Goal: Communication & Community: Answer question/provide support

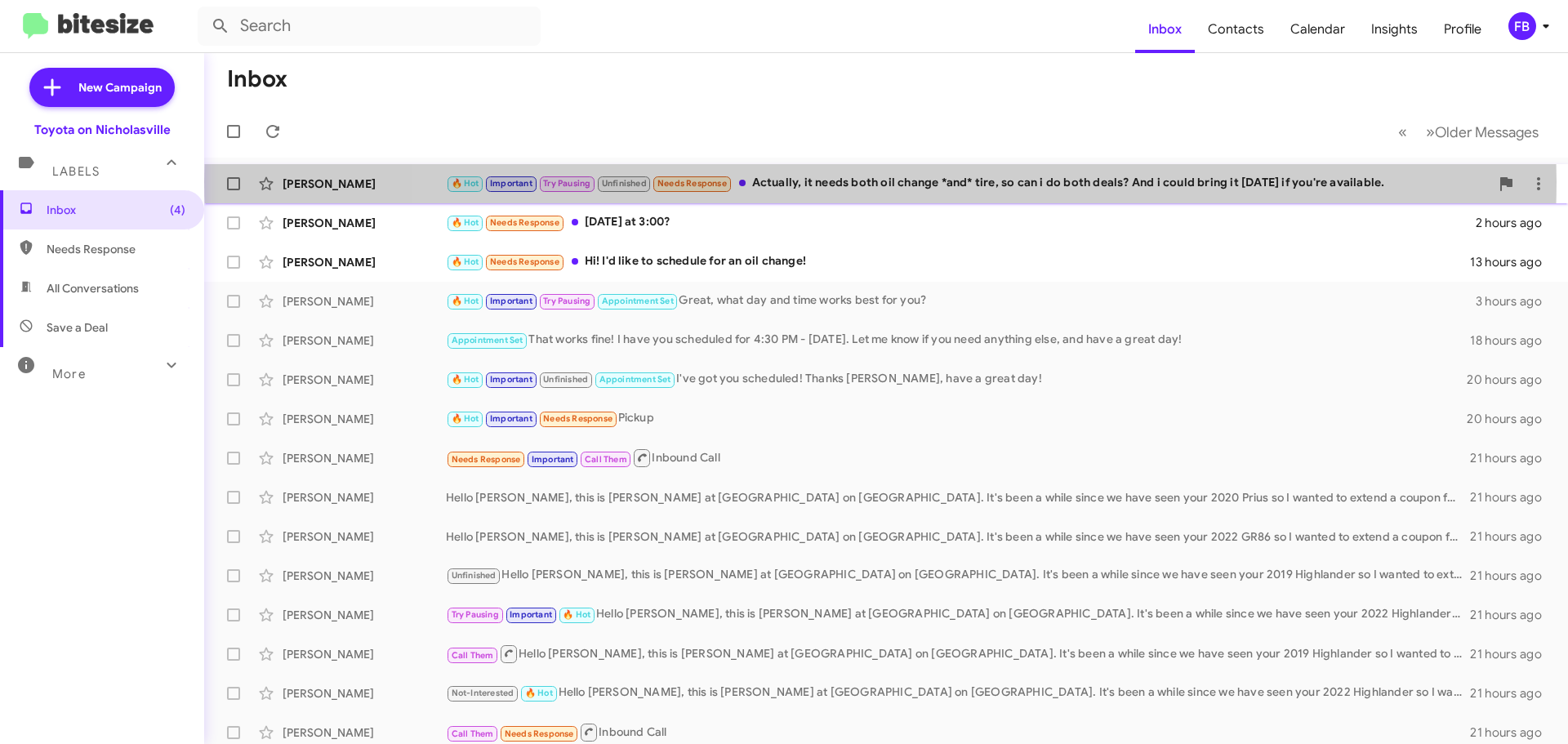
click at [880, 181] on div "🔥 Hot Important Try Pausing Unfinished Needs Response Actually, it needs both o…" at bounding box center [967, 183] width 1043 height 19
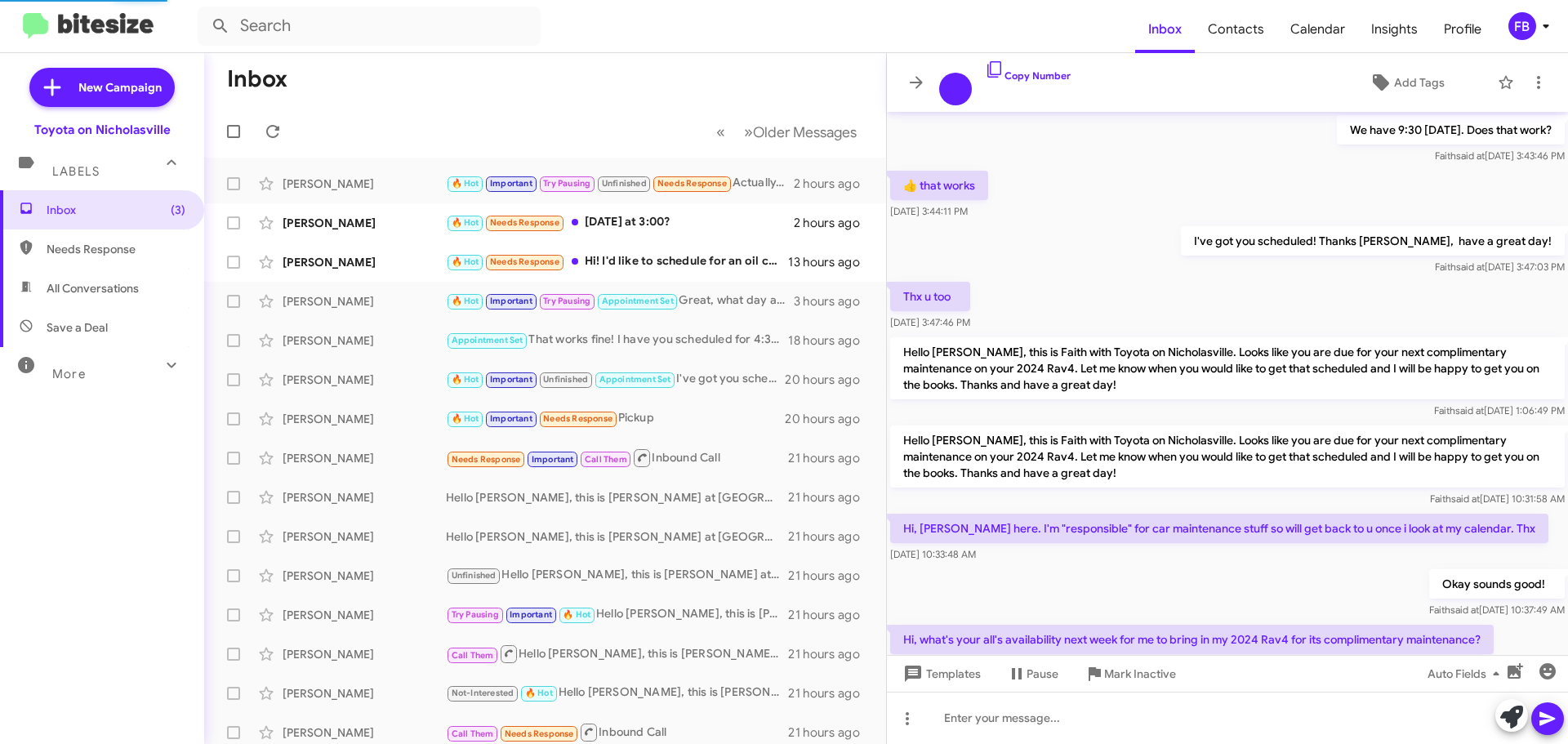
scroll to position [763, 0]
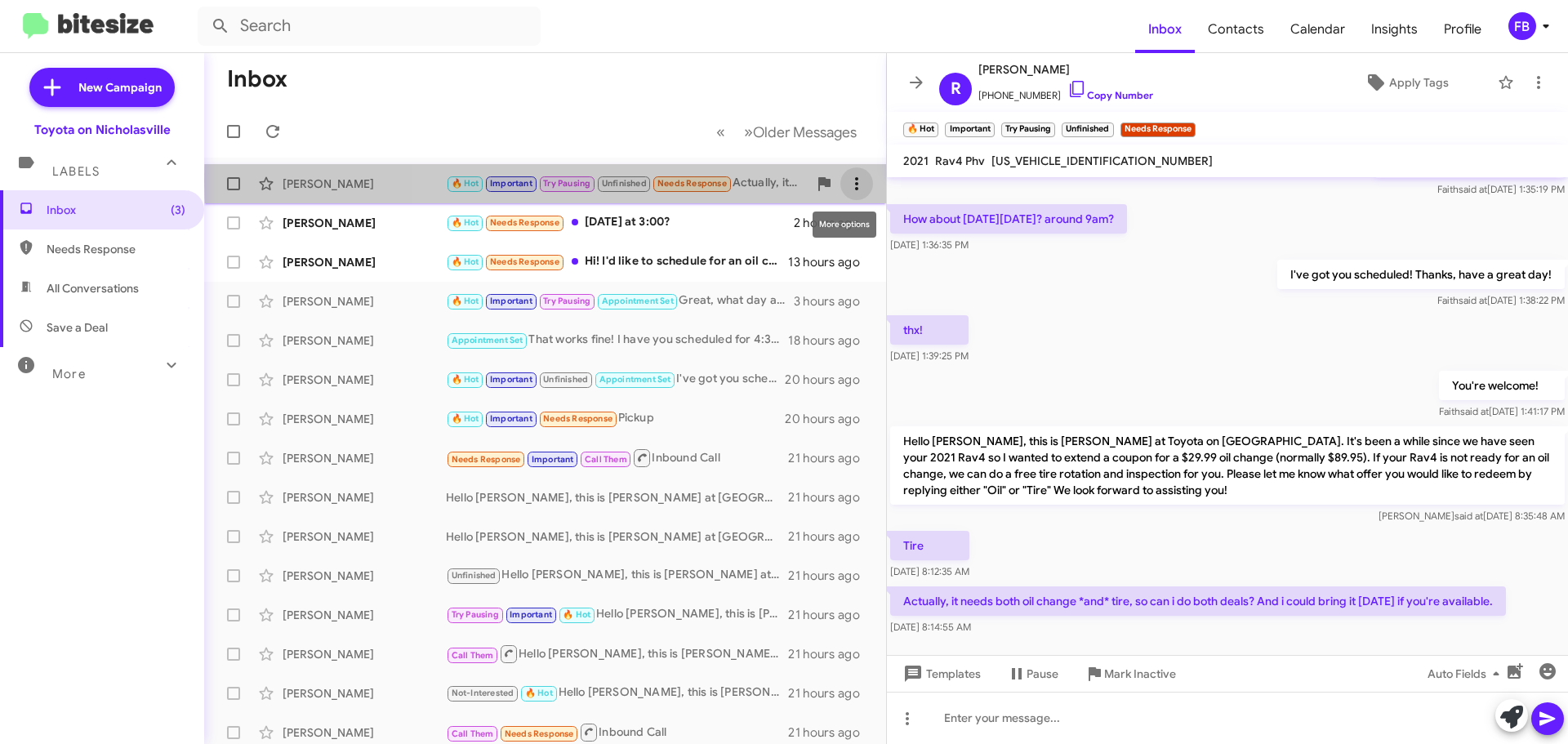
click at [849, 181] on icon at bounding box center [856, 184] width 20 height 20
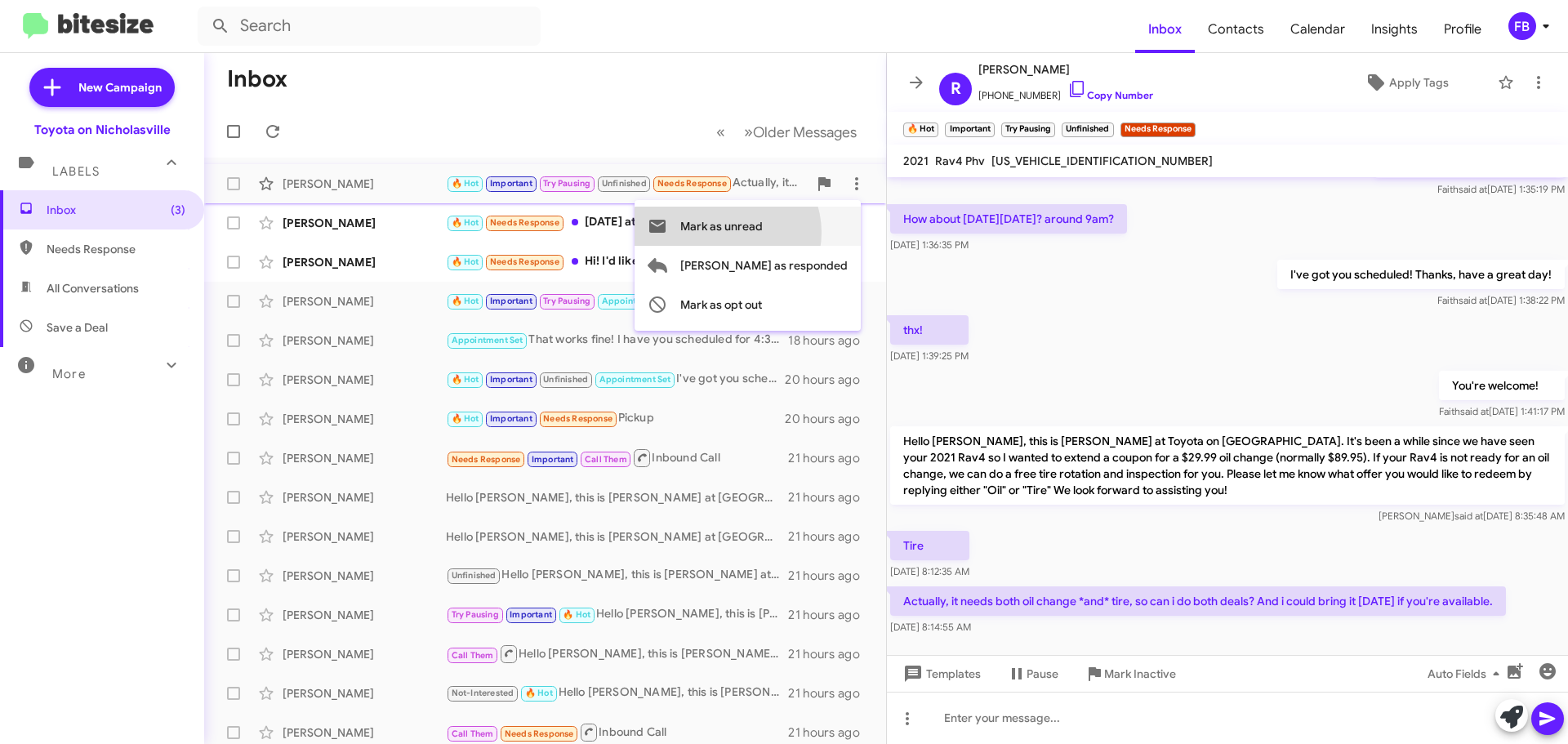
click at [762, 232] on span "Mark as unread" at bounding box center [721, 226] width 82 height 39
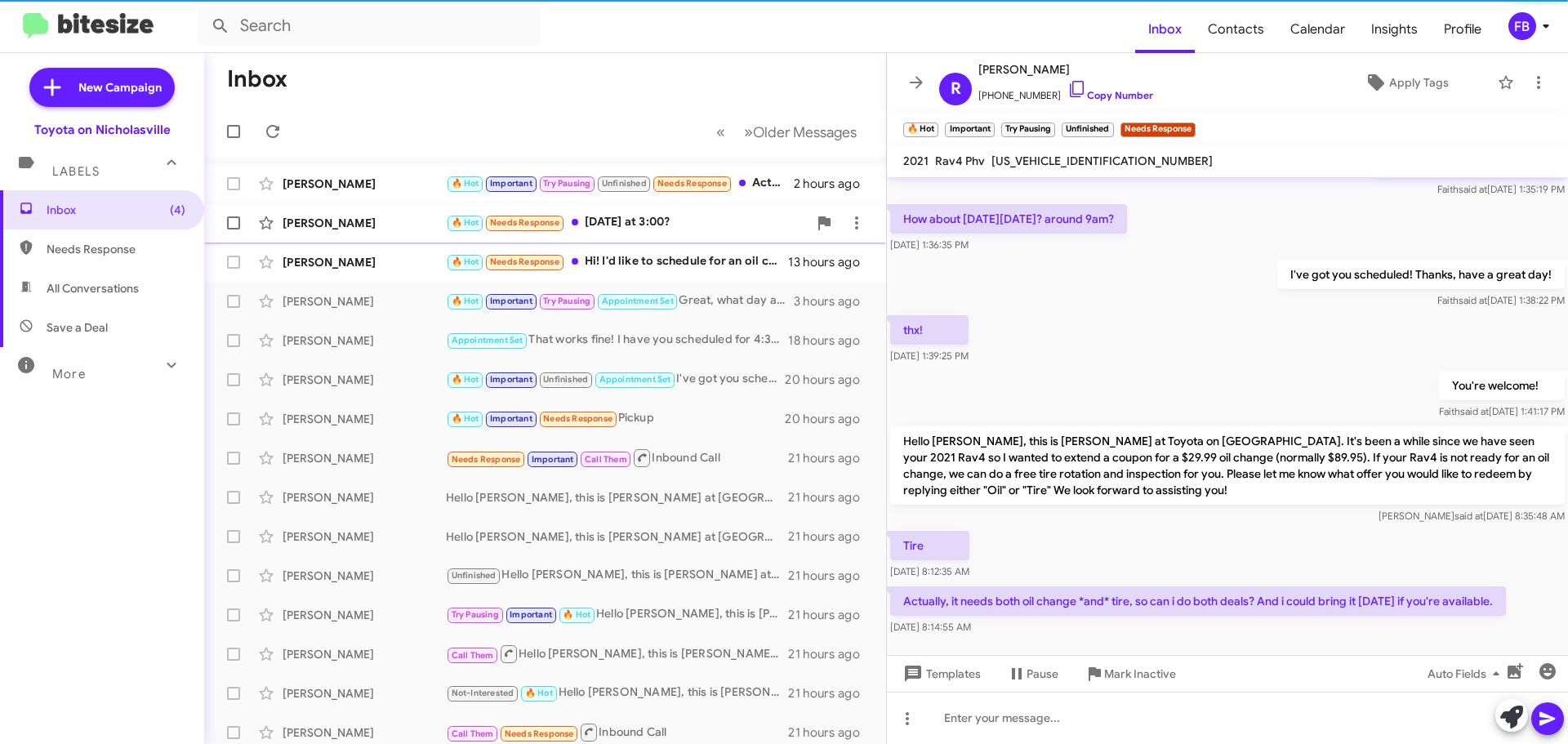
click at [347, 225] on div "[PERSON_NAME]" at bounding box center [364, 223] width 163 height 16
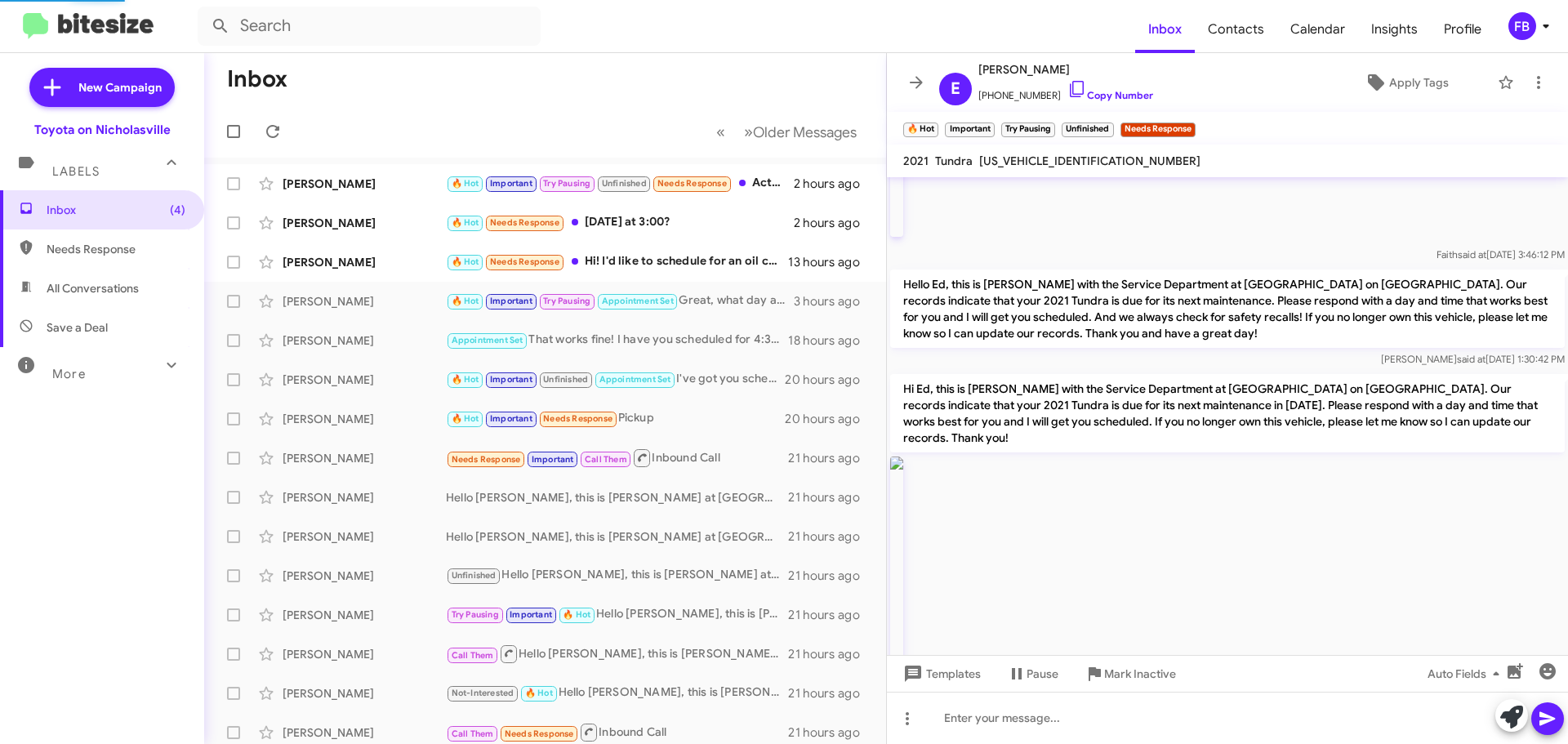
scroll to position [1755, 0]
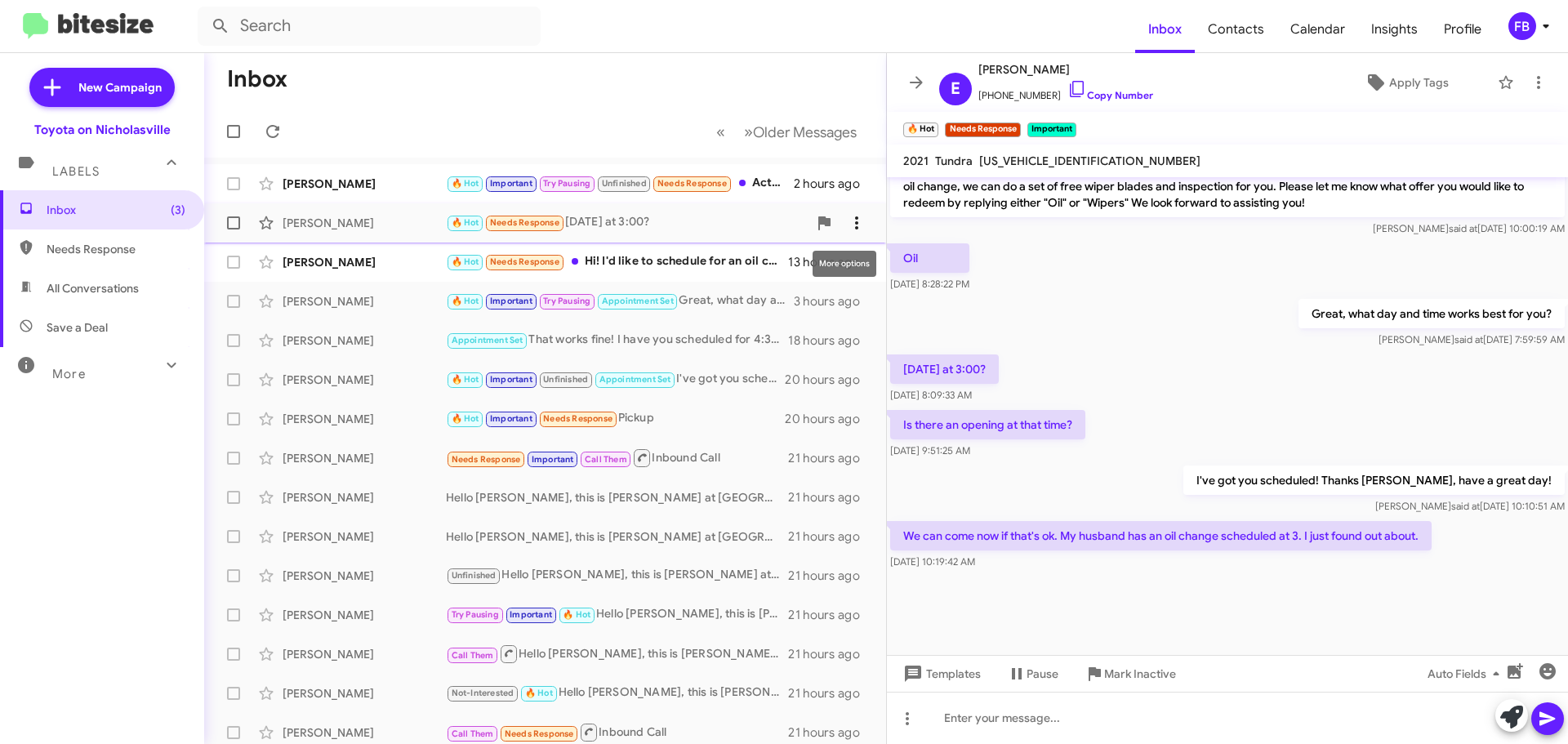
click at [846, 219] on icon at bounding box center [856, 223] width 20 height 20
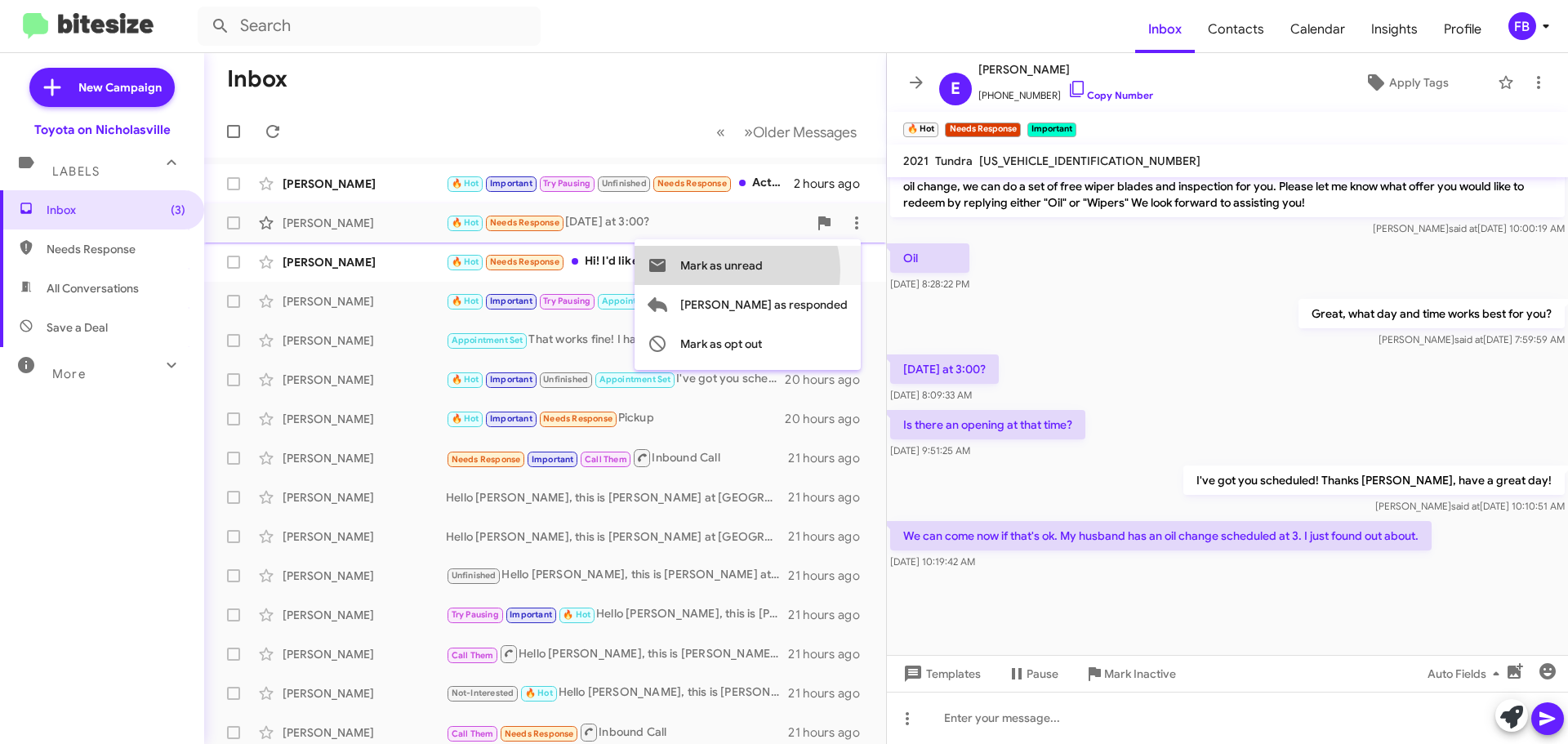
click at [762, 270] on span "Mark as unread" at bounding box center [721, 265] width 82 height 39
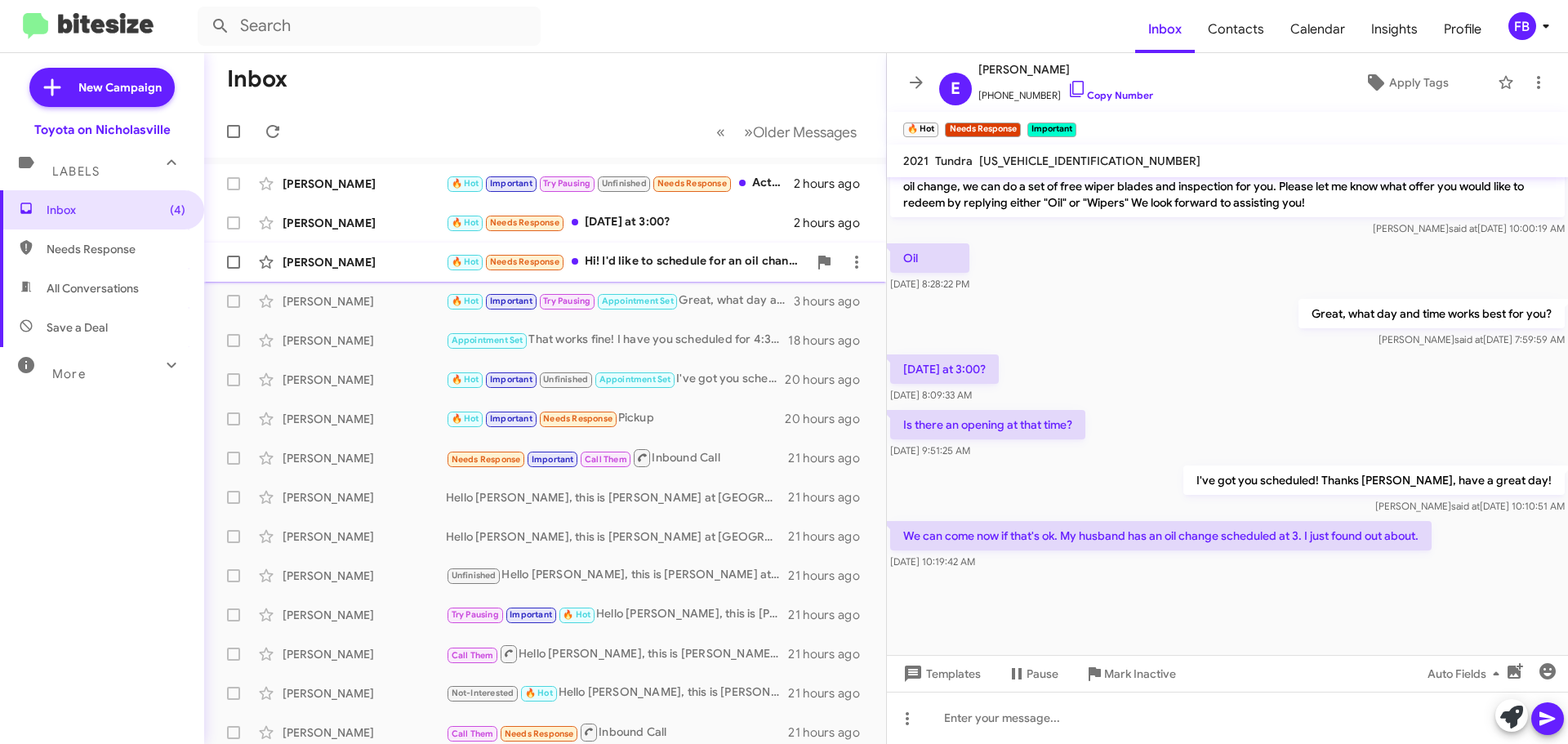
click at [361, 272] on div "[PERSON_NAME] 🔥 Hot Needs Response Hi! I'd like to schedule for an oil change! …" at bounding box center [545, 262] width 656 height 33
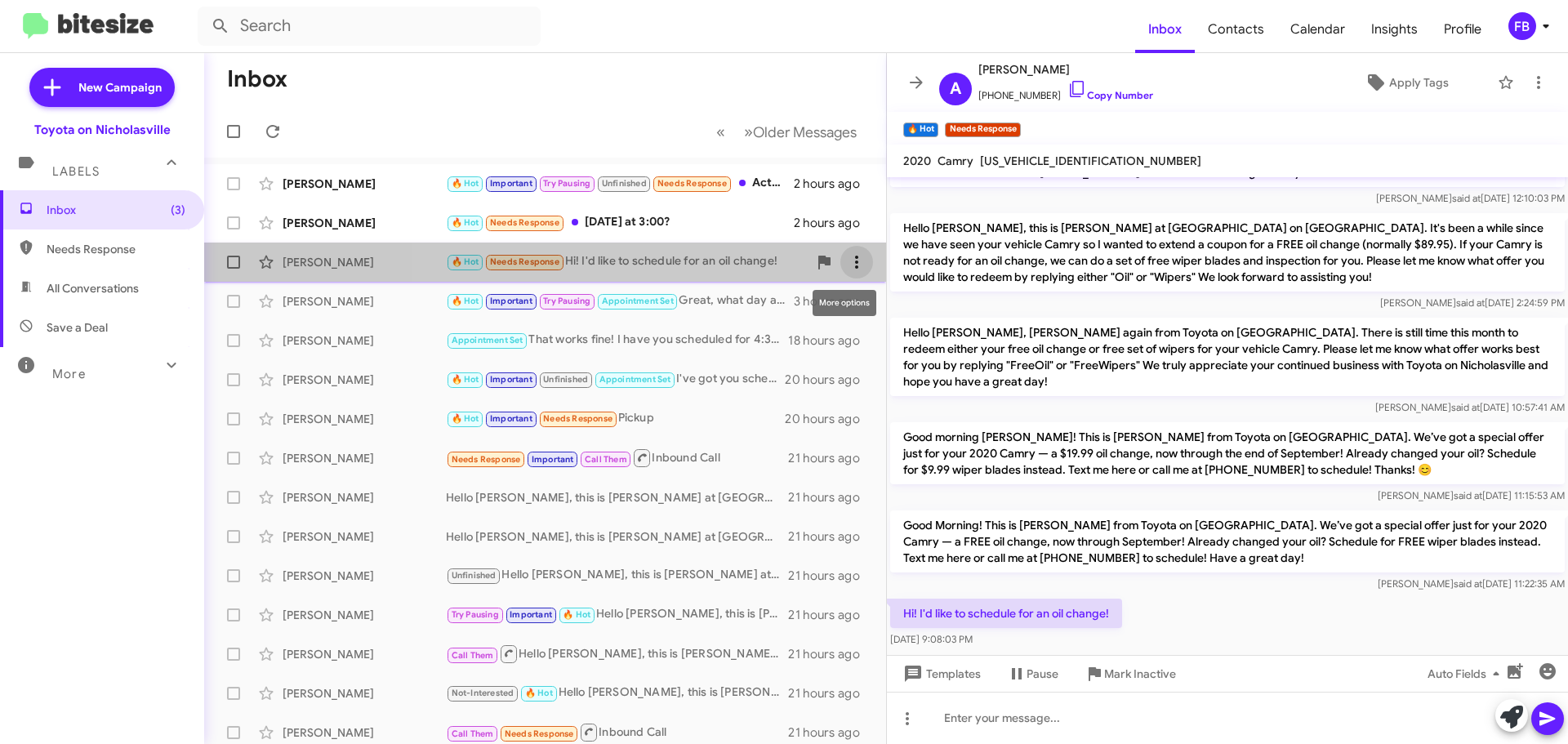
click at [854, 255] on span at bounding box center [856, 262] width 33 height 20
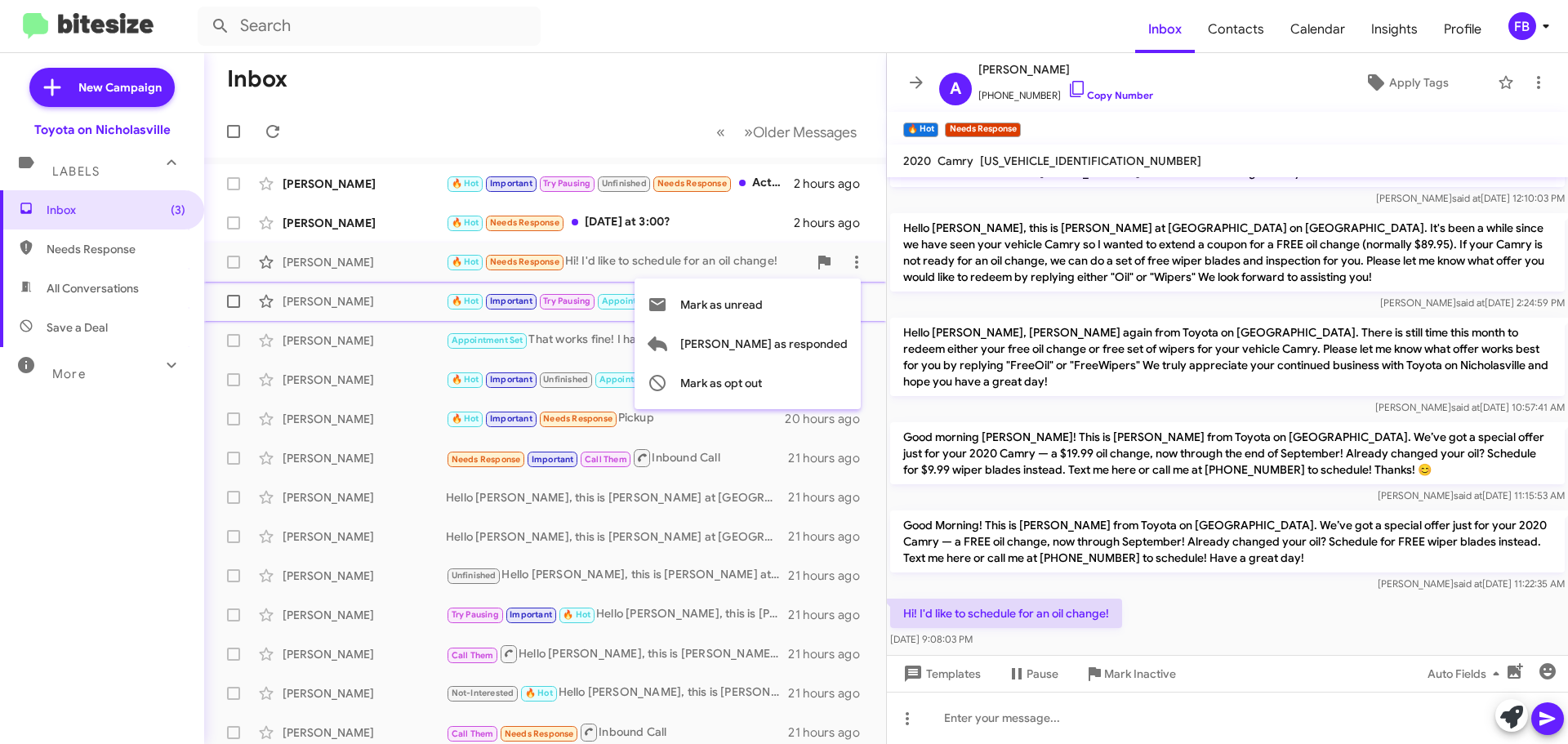
click at [762, 314] on span "Mark as unread" at bounding box center [721, 303] width 82 height 39
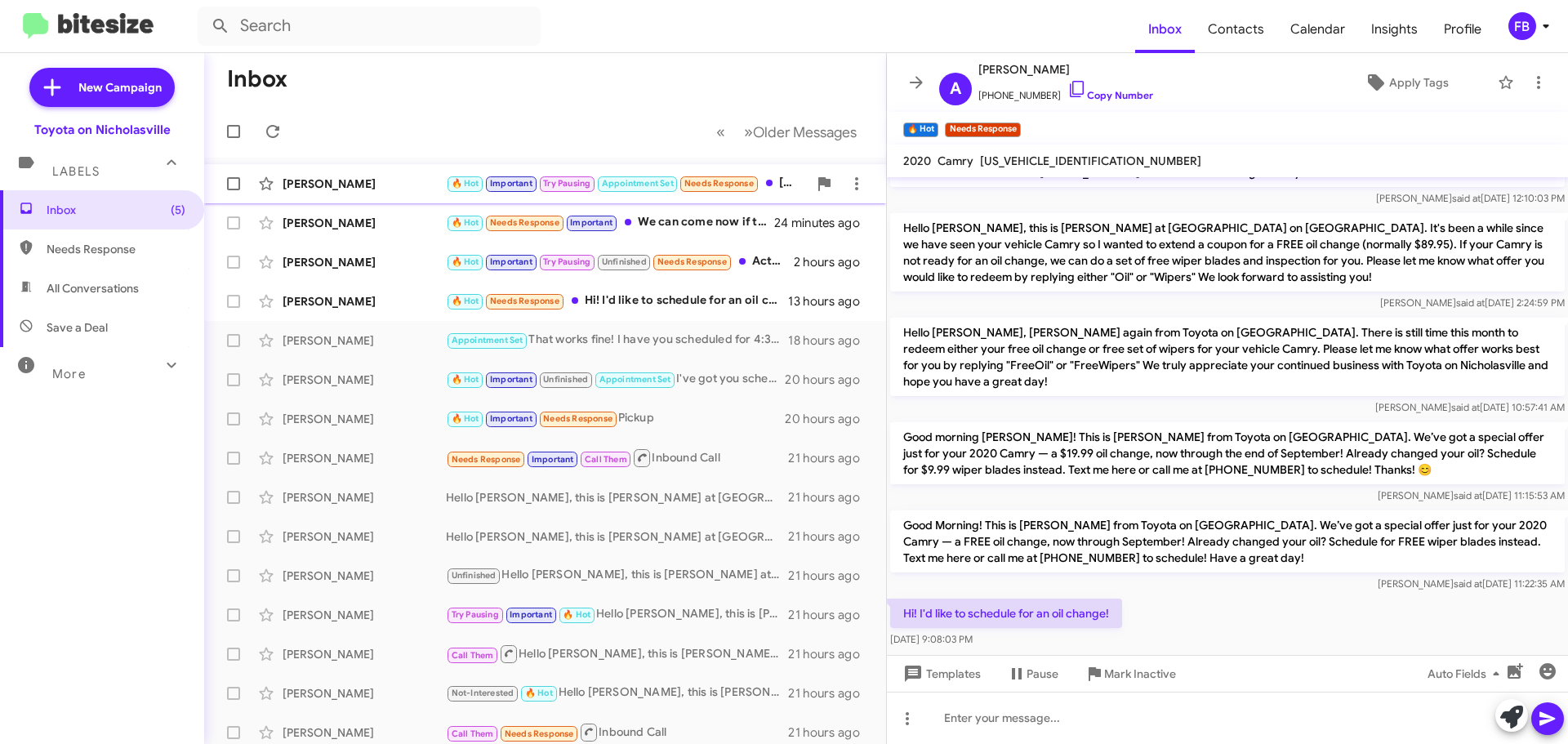
click at [316, 178] on div "[PERSON_NAME]" at bounding box center [364, 183] width 163 height 16
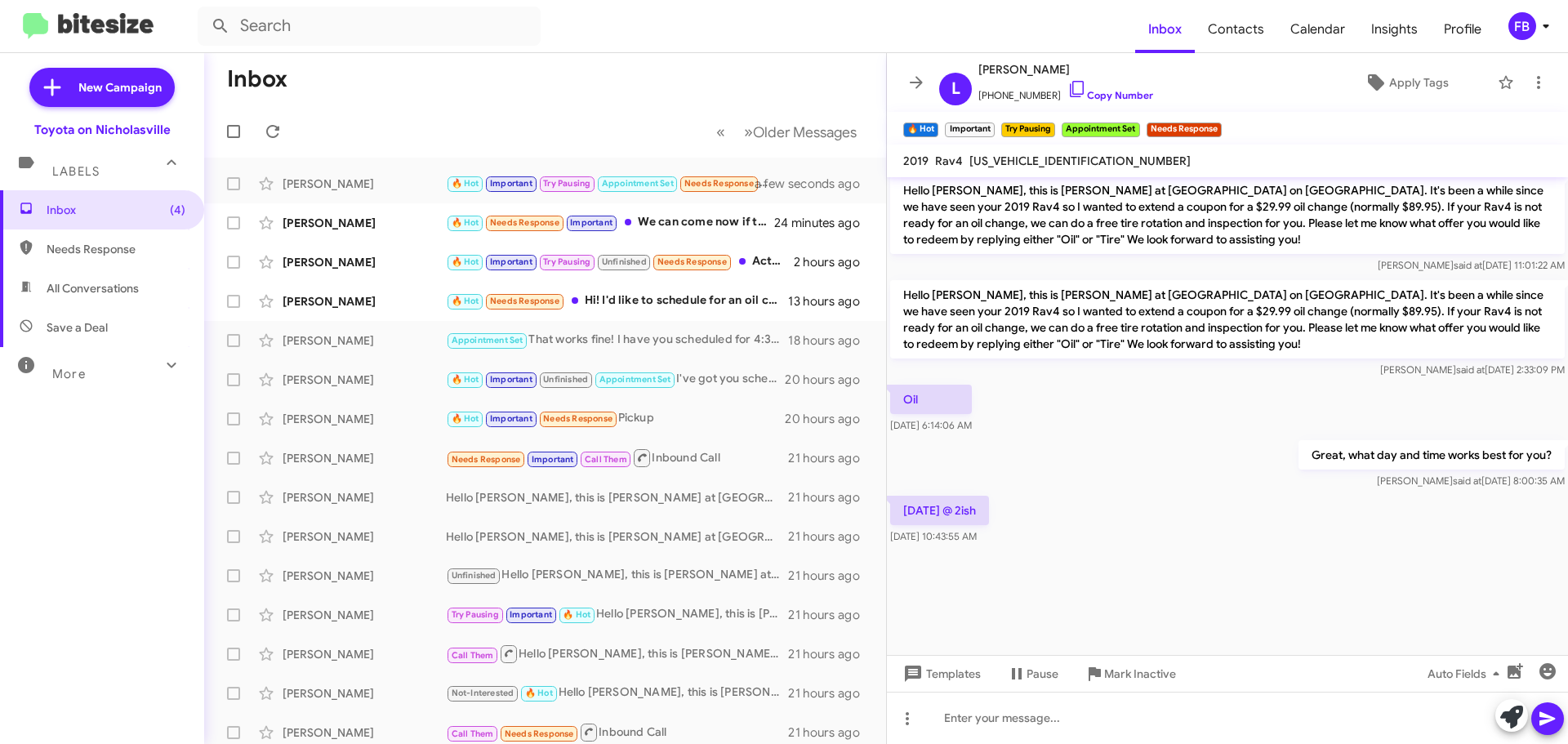
scroll to position [4149, 0]
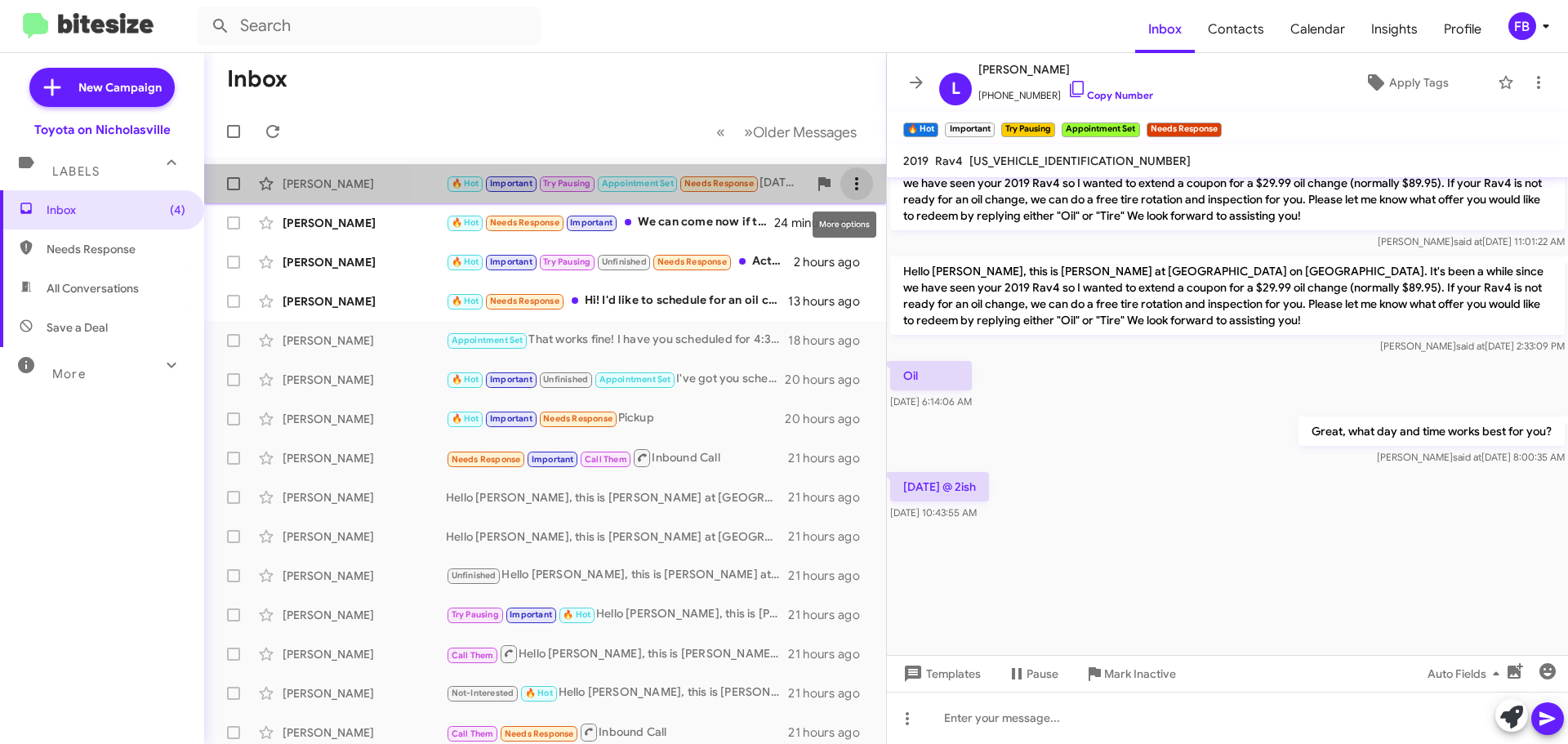
click at [840, 180] on span at bounding box center [856, 184] width 33 height 20
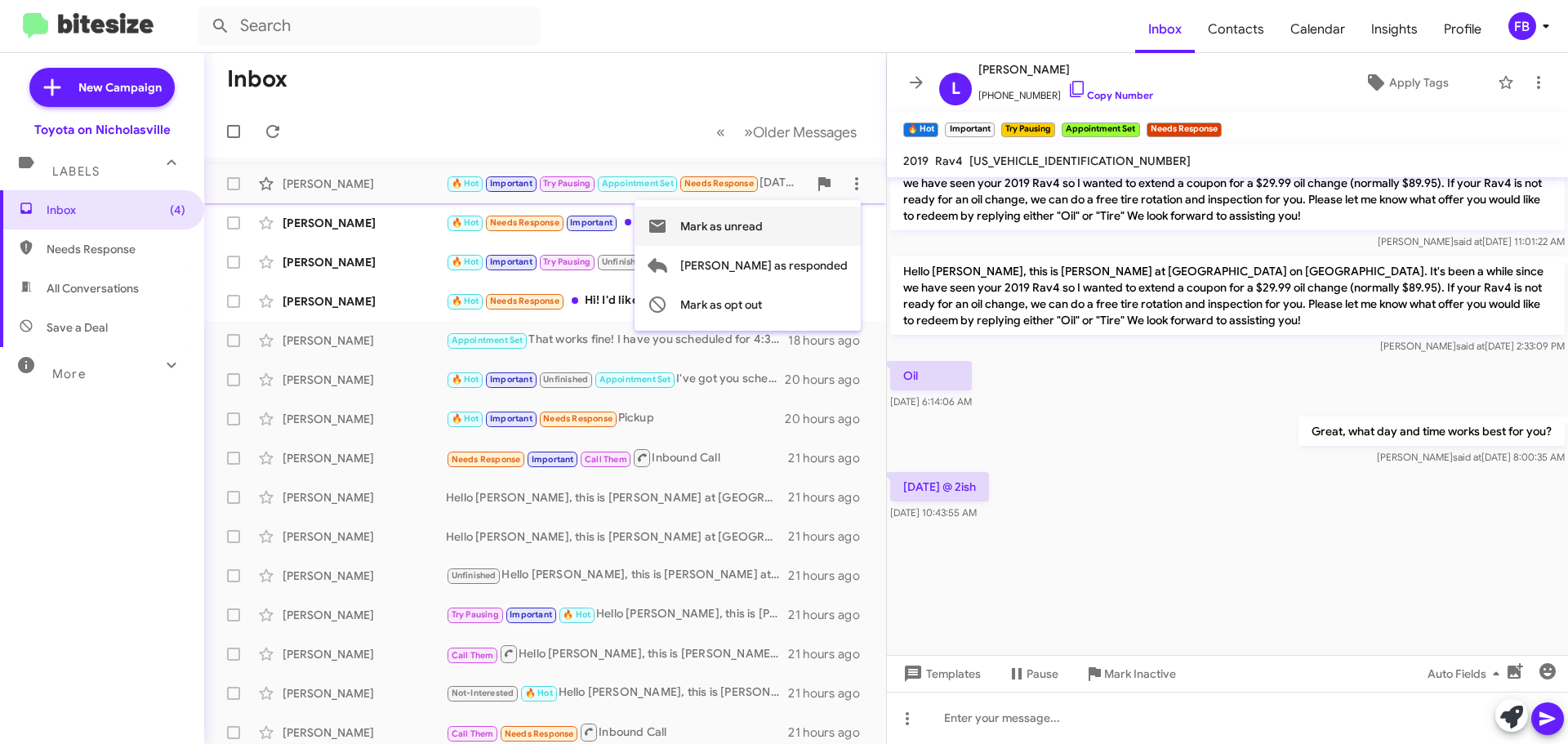
click at [762, 230] on span "Mark as unread" at bounding box center [721, 226] width 82 height 39
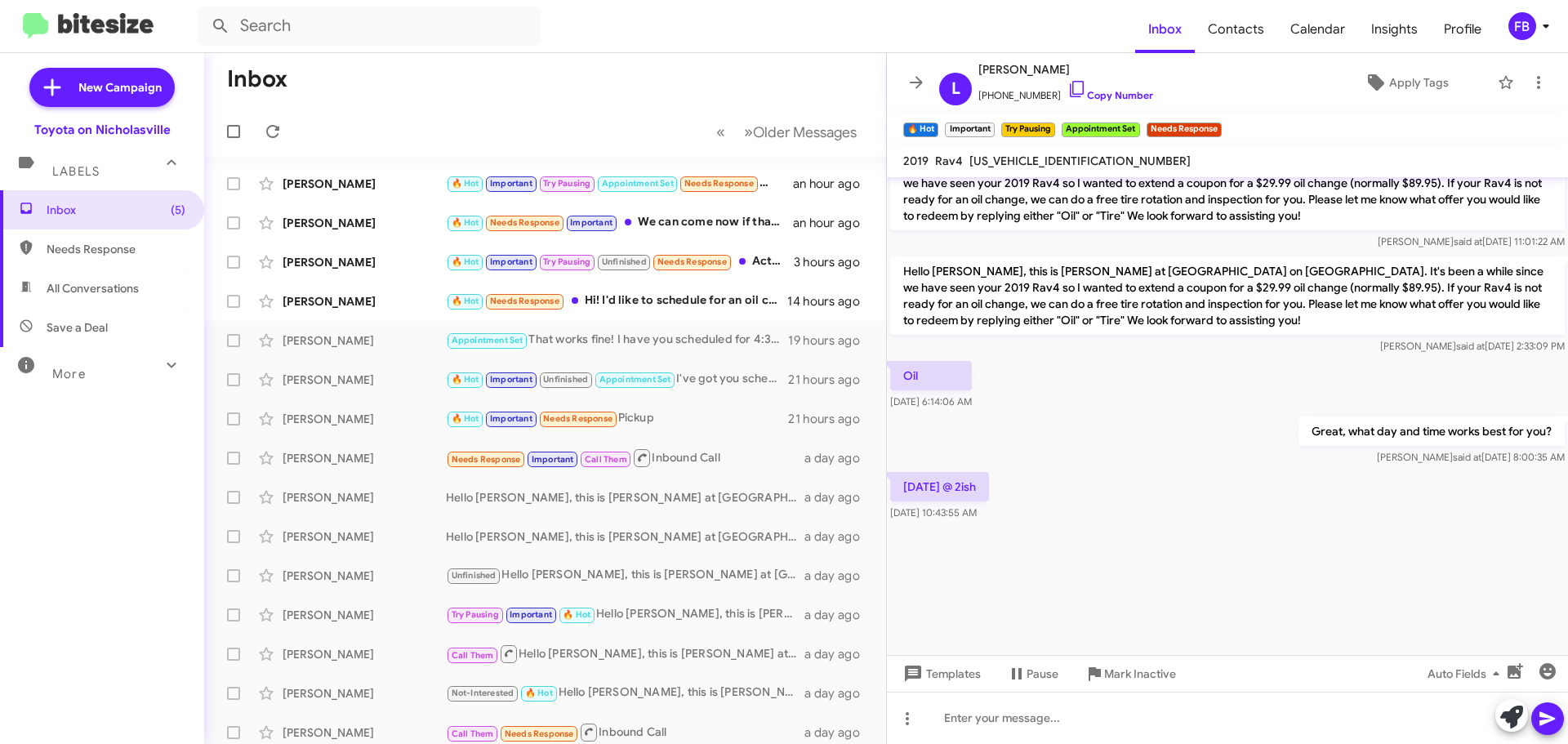
click at [144, 277] on span "All Conversations" at bounding box center [102, 287] width 204 height 39
type input "in:all-conversations"
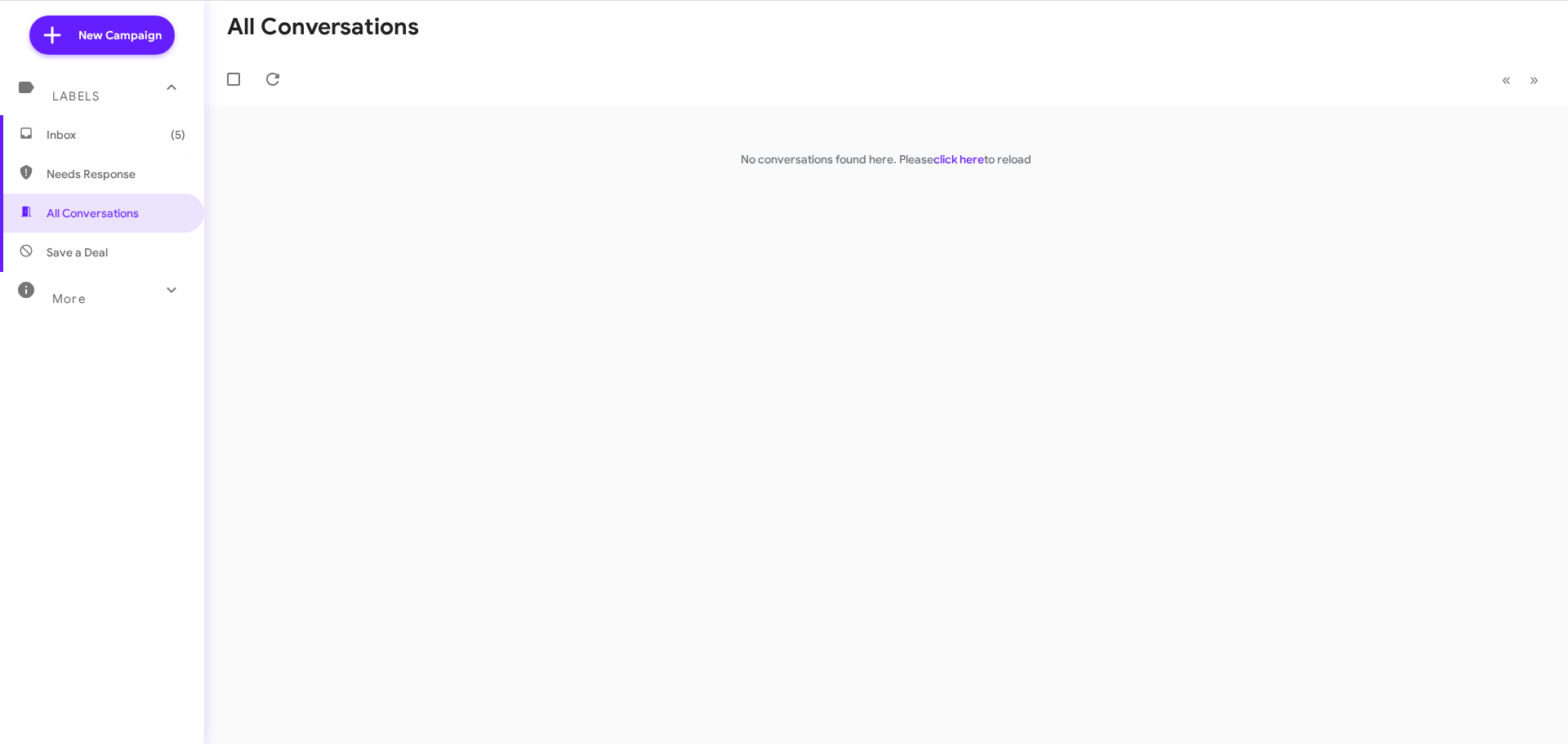
click at [123, 124] on span "Inbox (5)" at bounding box center [102, 134] width 204 height 39
